Goal: Transaction & Acquisition: Purchase product/service

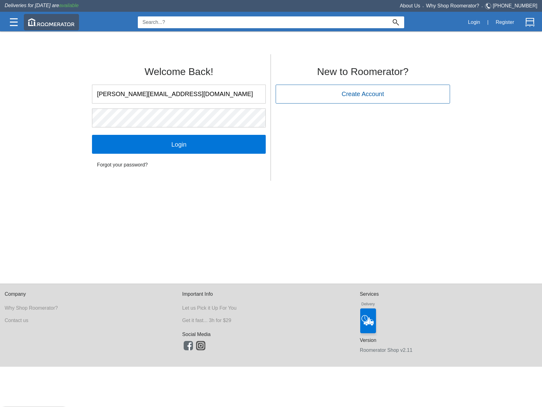
click at [24, 21] on div at bounding box center [51, 22] width 55 height 16
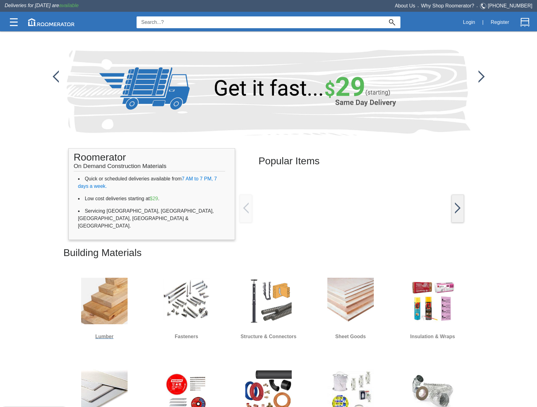
click at [101, 299] on img at bounding box center [104, 301] width 46 height 46
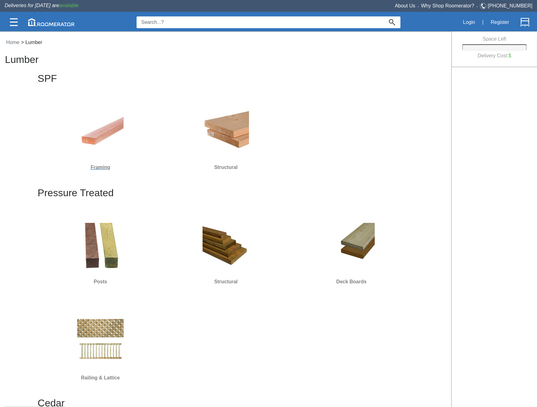
click at [111, 139] on img at bounding box center [100, 131] width 46 height 46
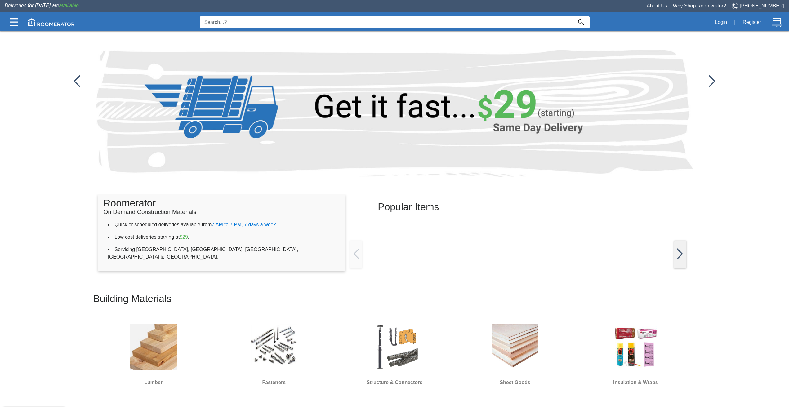
click at [194, 344] on div "Lumber" at bounding box center [153, 354] width 121 height 91
click at [164, 341] on img at bounding box center [153, 347] width 46 height 46
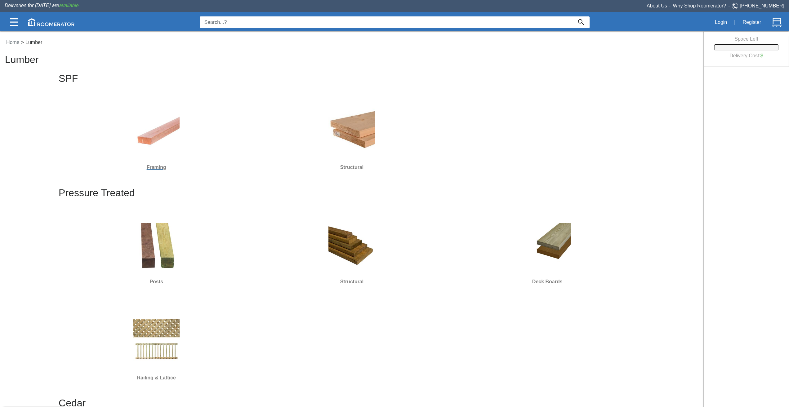
click at [176, 121] on img at bounding box center [156, 131] width 46 height 46
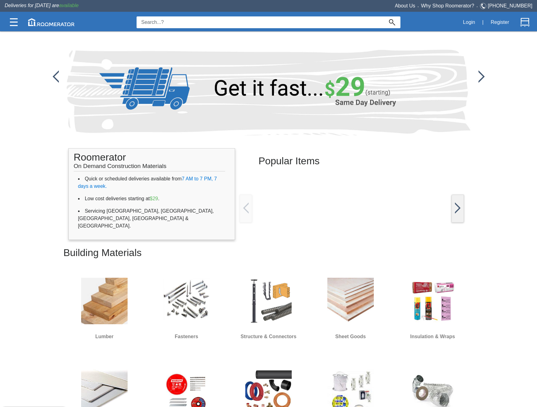
click at [24, 256] on app-home "Popular Items Roomerator On Demand Construction Materials Quick or scheduled de…" at bounding box center [268, 315] width 537 height 630
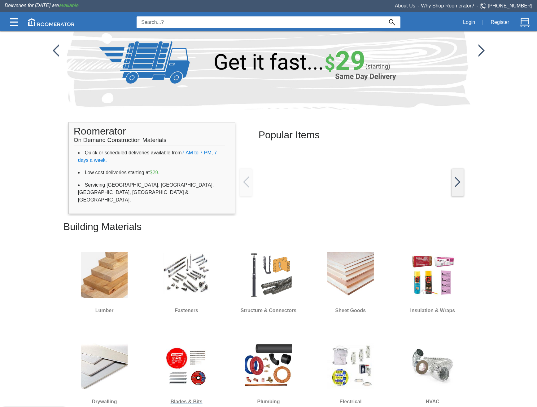
scroll to position [31, 0]
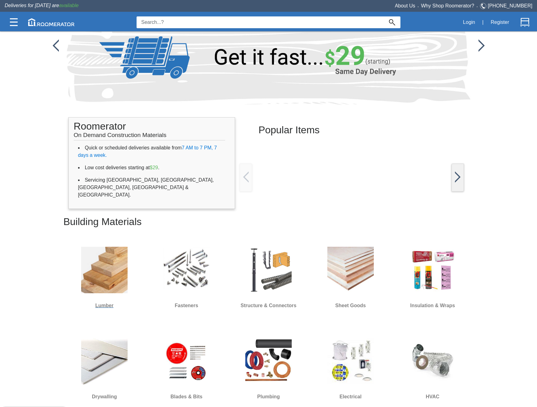
click at [118, 265] on img at bounding box center [104, 270] width 46 height 46
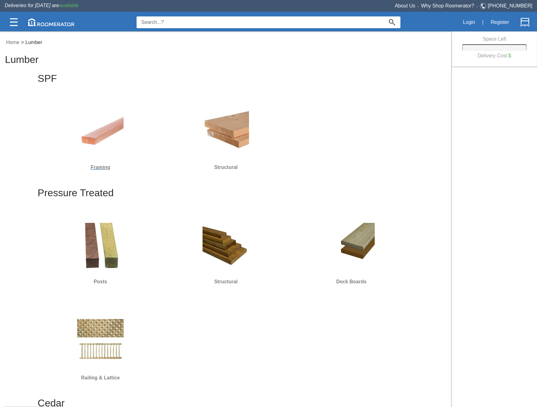
click at [104, 135] on link "Framing" at bounding box center [100, 138] width 121 height 68
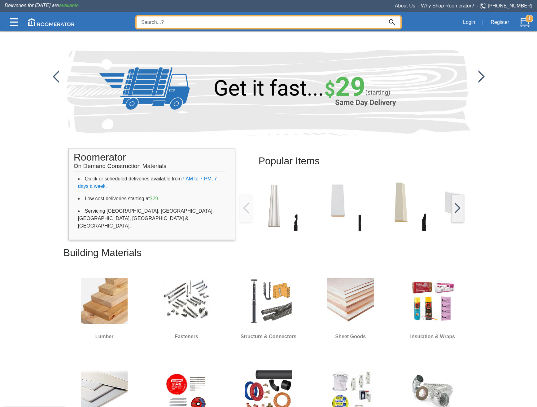
click at [163, 23] on input at bounding box center [260, 22] width 247 height 12
click at [101, 297] on div at bounding box center [268, 219] width 537 height 376
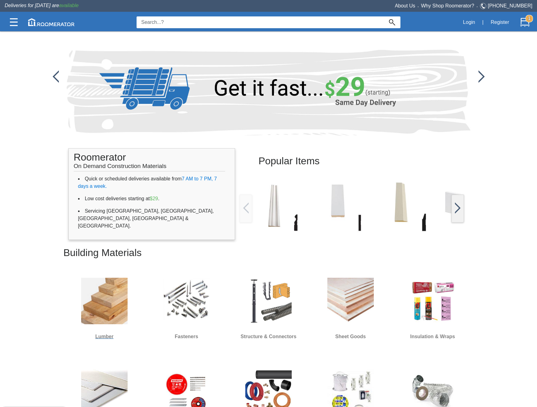
click at [112, 286] on img at bounding box center [104, 301] width 46 height 46
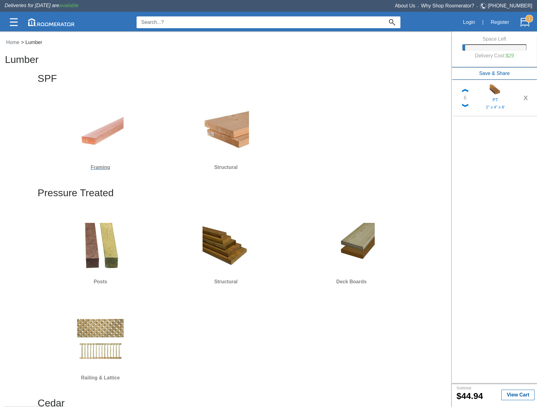
click at [103, 157] on div at bounding box center [100, 132] width 121 height 56
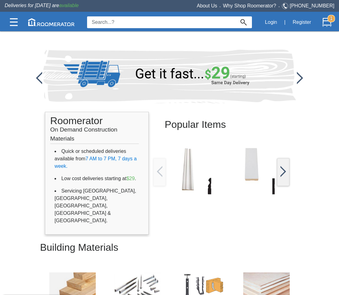
click at [255, 273] on img at bounding box center [266, 296] width 46 height 46
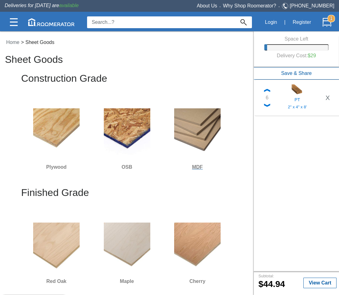
click at [182, 123] on img at bounding box center [197, 131] width 46 height 46
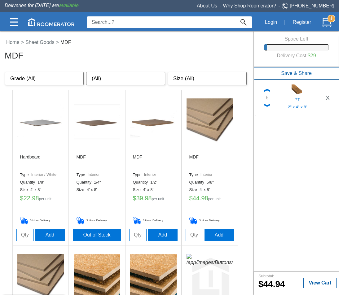
click at [184, 24] on input at bounding box center [161, 22] width 148 height 12
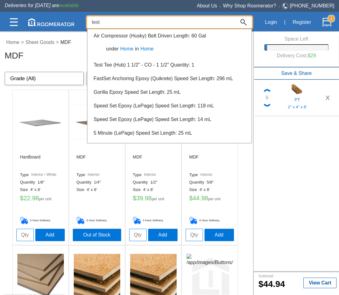
type input "test"
click at [266, 24] on button "Login" at bounding box center [271, 22] width 19 height 13
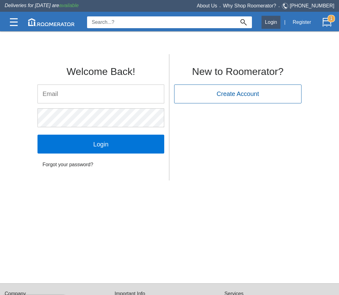
type input "chris@roomerator.com"
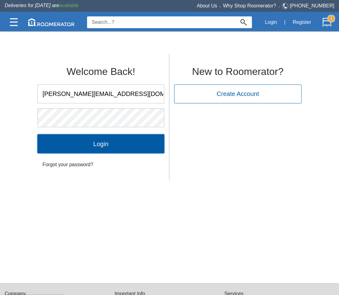
click at [105, 143] on input "Login" at bounding box center [101, 144] width 127 height 19
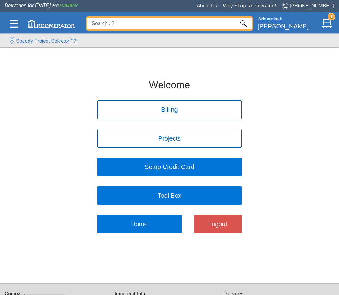
click at [166, 24] on input at bounding box center [161, 24] width 148 height 12
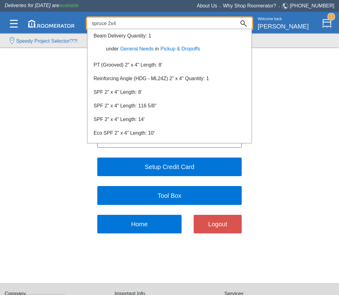
type input "spruce 2x4"
